Goal: Task Accomplishment & Management: Manage account settings

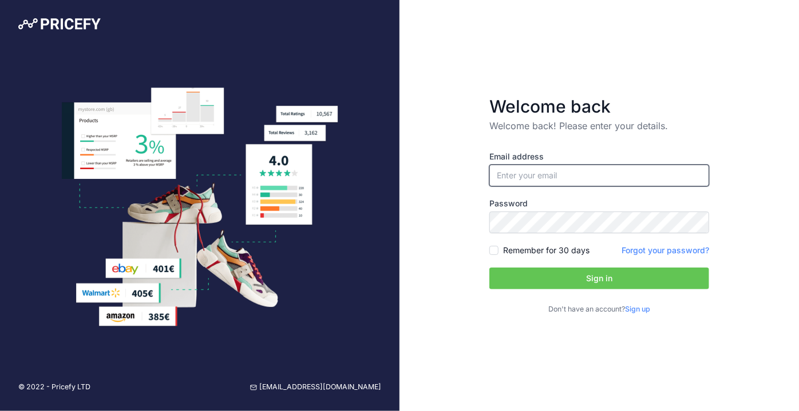
type input "[PERSON_NAME][EMAIL_ADDRESS][DOMAIN_NAME]"
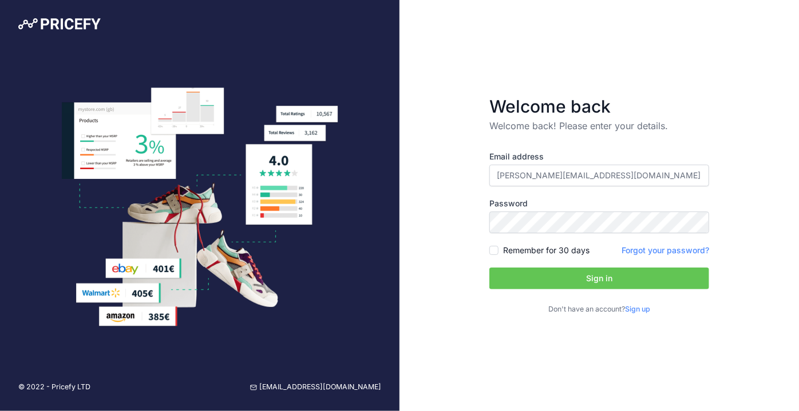
click at [558, 268] on button "Sign in" at bounding box center [599, 279] width 220 height 22
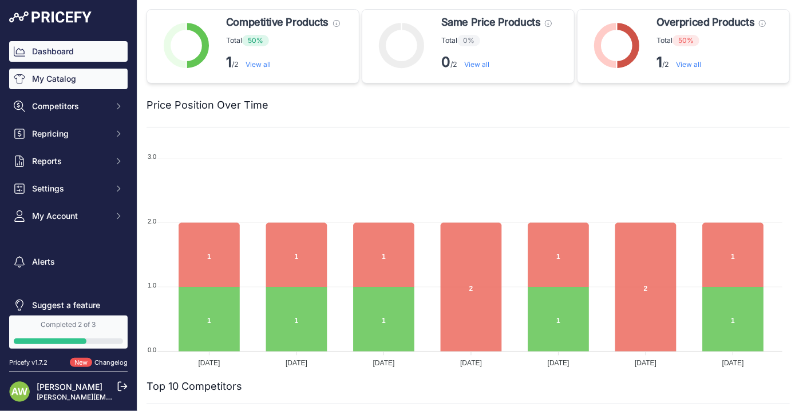
click at [50, 85] on link "My Catalog" at bounding box center [68, 79] width 118 height 21
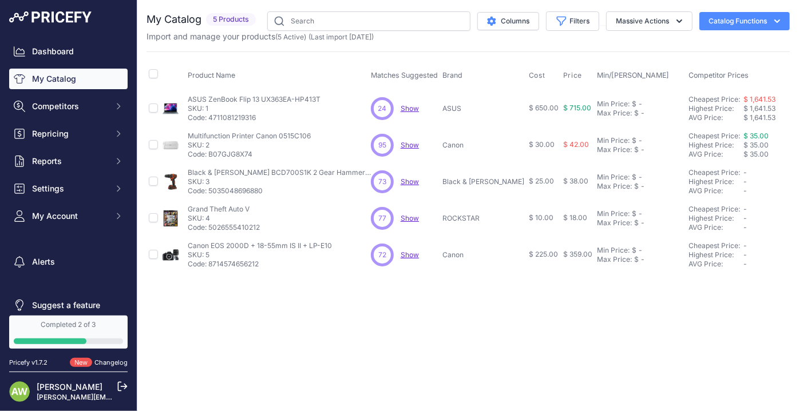
click at [761, 323] on div "Close You are not connected to the internet." at bounding box center [467, 205] width 661 height 411
click at [734, 23] on button "Catalog Functions" at bounding box center [744, 21] width 90 height 18
click at [332, 58] on div "Product Name Matches Suggested Brand Cost" at bounding box center [467, 162] width 643 height 222
click at [718, 17] on button "Catalog Functions" at bounding box center [744, 21] width 90 height 18
click at [722, 78] on link "Batch Upload" at bounding box center [724, 86] width 128 height 21
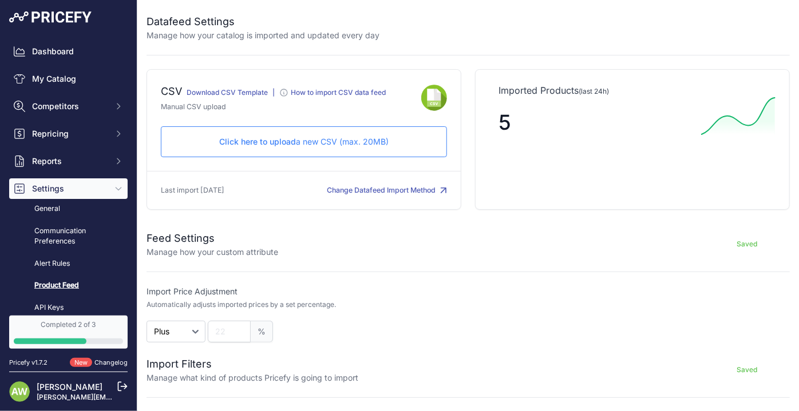
click at [339, 185] on button "Change Datafeed Import Method" at bounding box center [387, 190] width 120 height 11
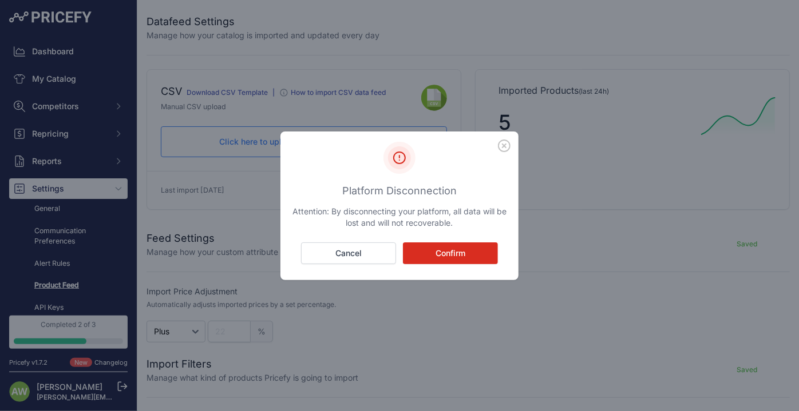
click at [431, 259] on button "Confirm" at bounding box center [450, 254] width 95 height 22
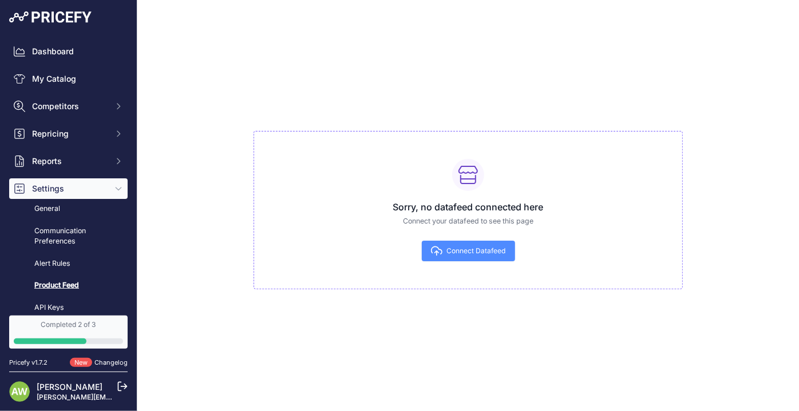
click at [442, 255] on button "Connect Datafeed" at bounding box center [468, 251] width 93 height 21
